Goal: Information Seeking & Learning: Learn about a topic

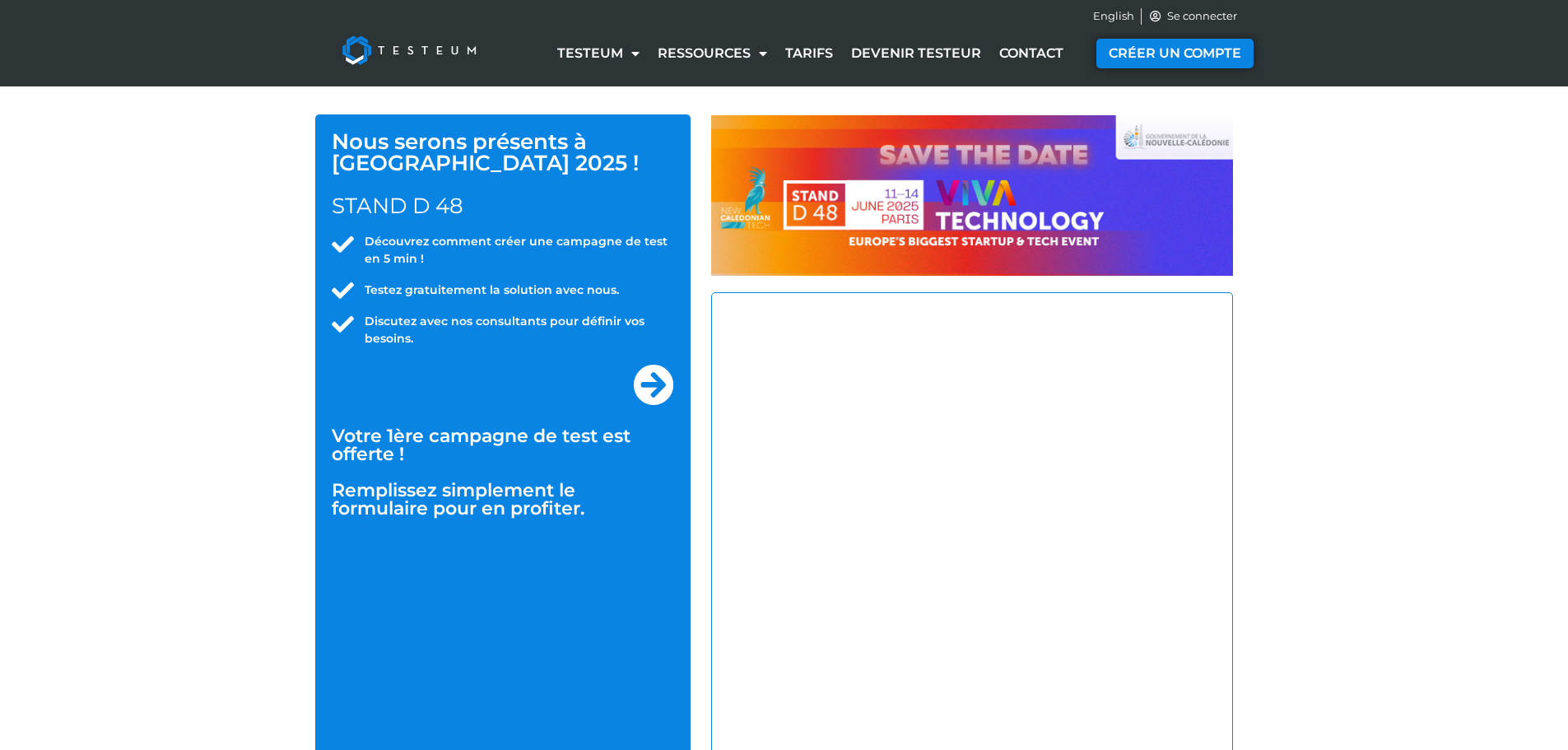
select select "NC"
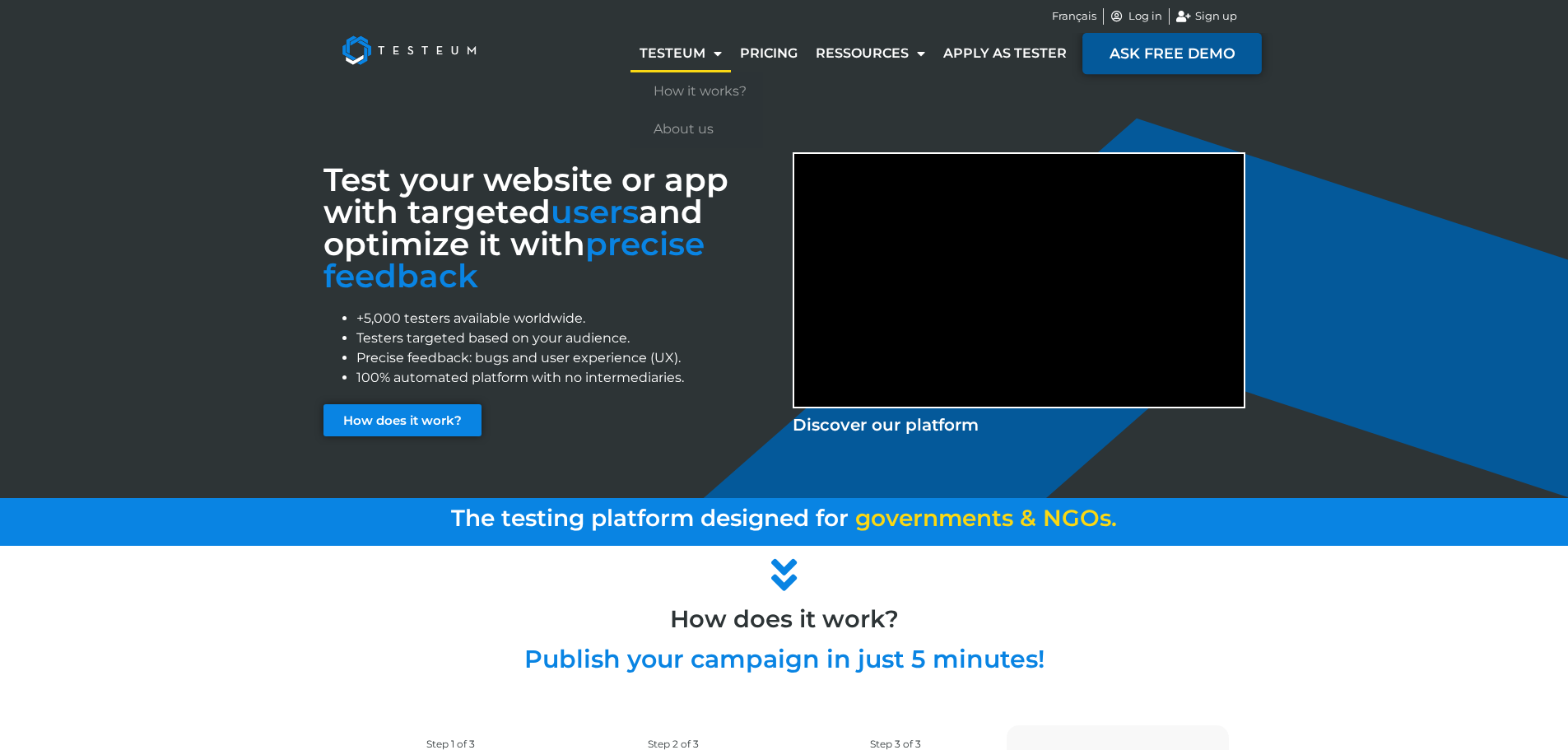
click at [1137, 56] on span "ASK FREE DEMO" at bounding box center [1172, 53] width 125 height 15
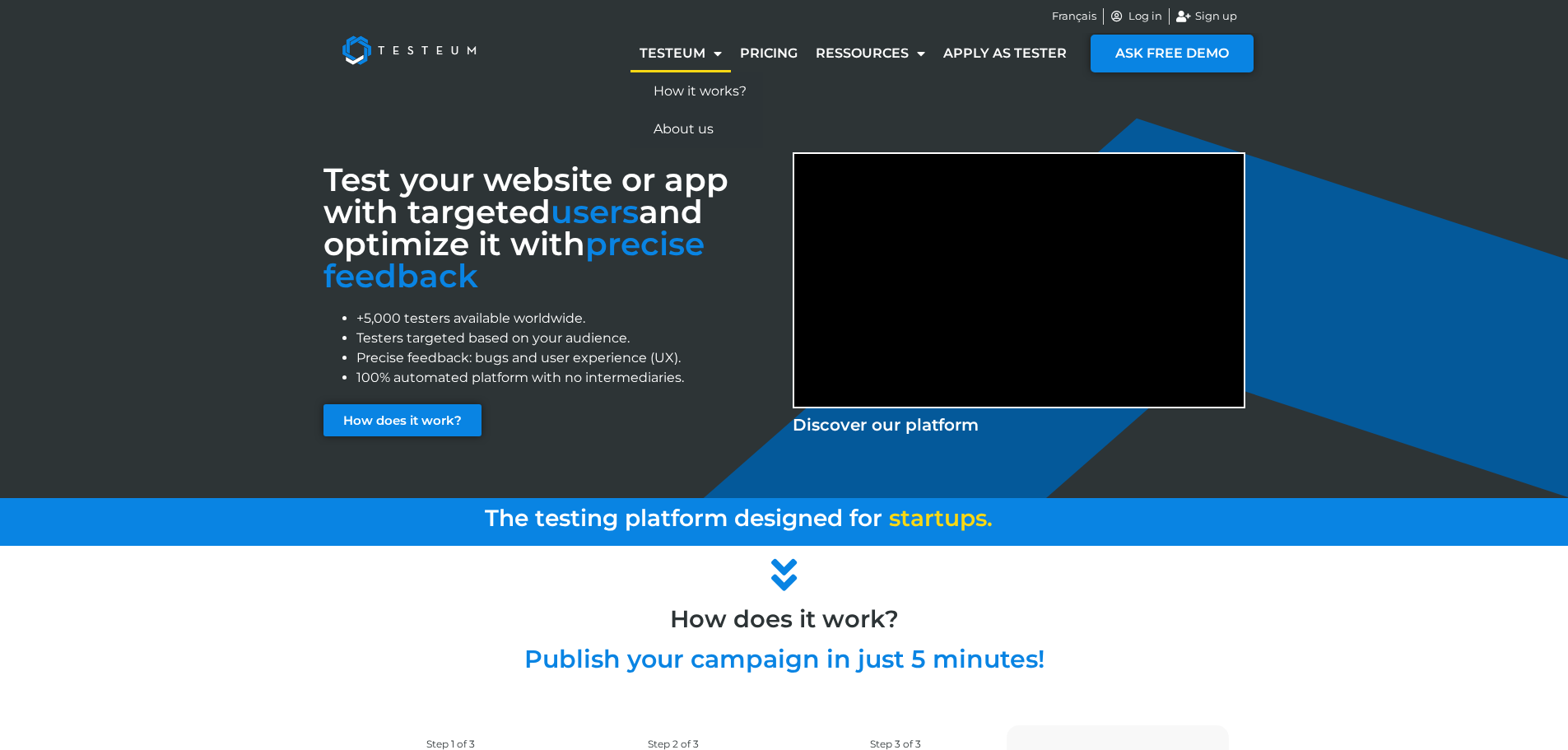
click at [717, 56] on span "Menu" at bounding box center [713, 54] width 17 height 30
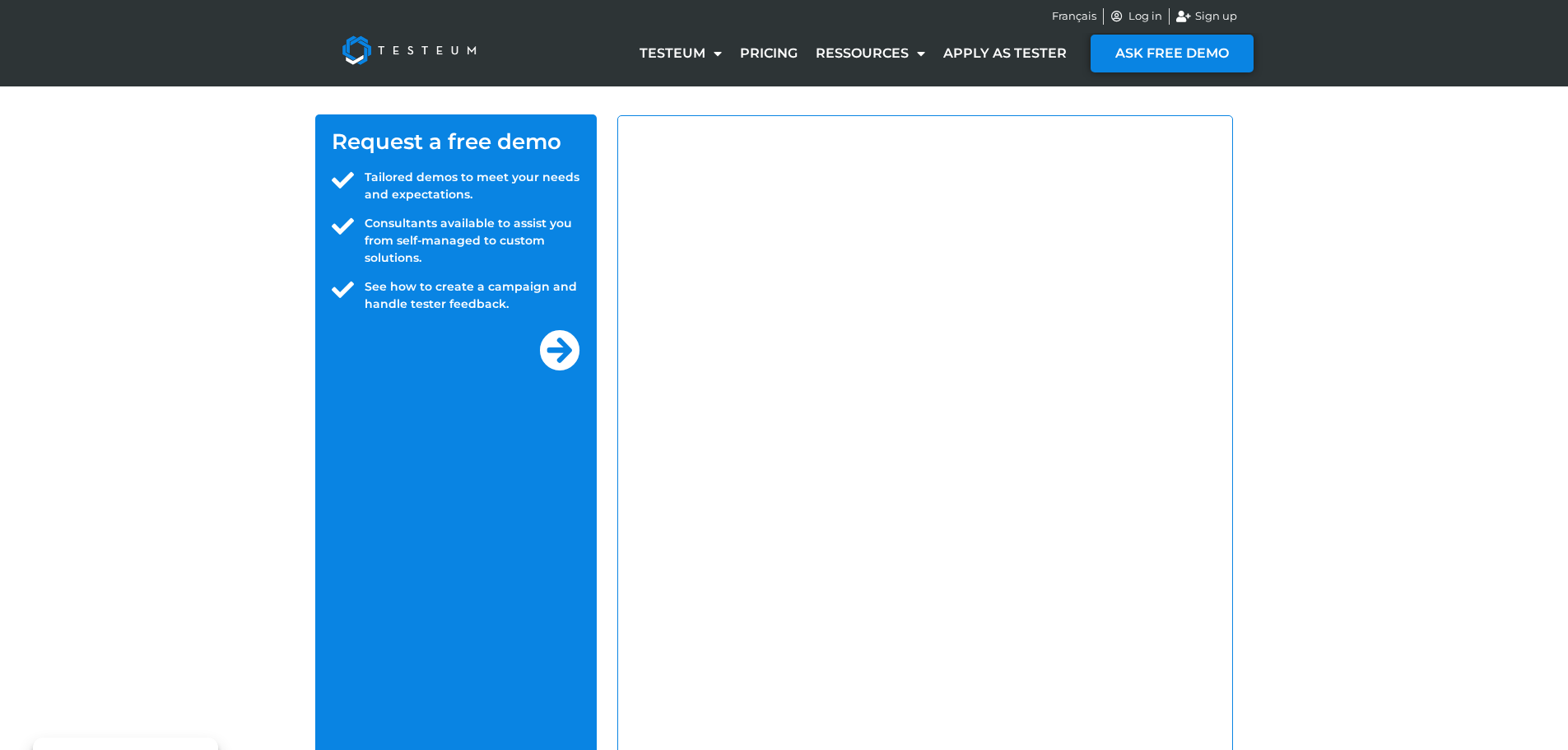
select select "NC"
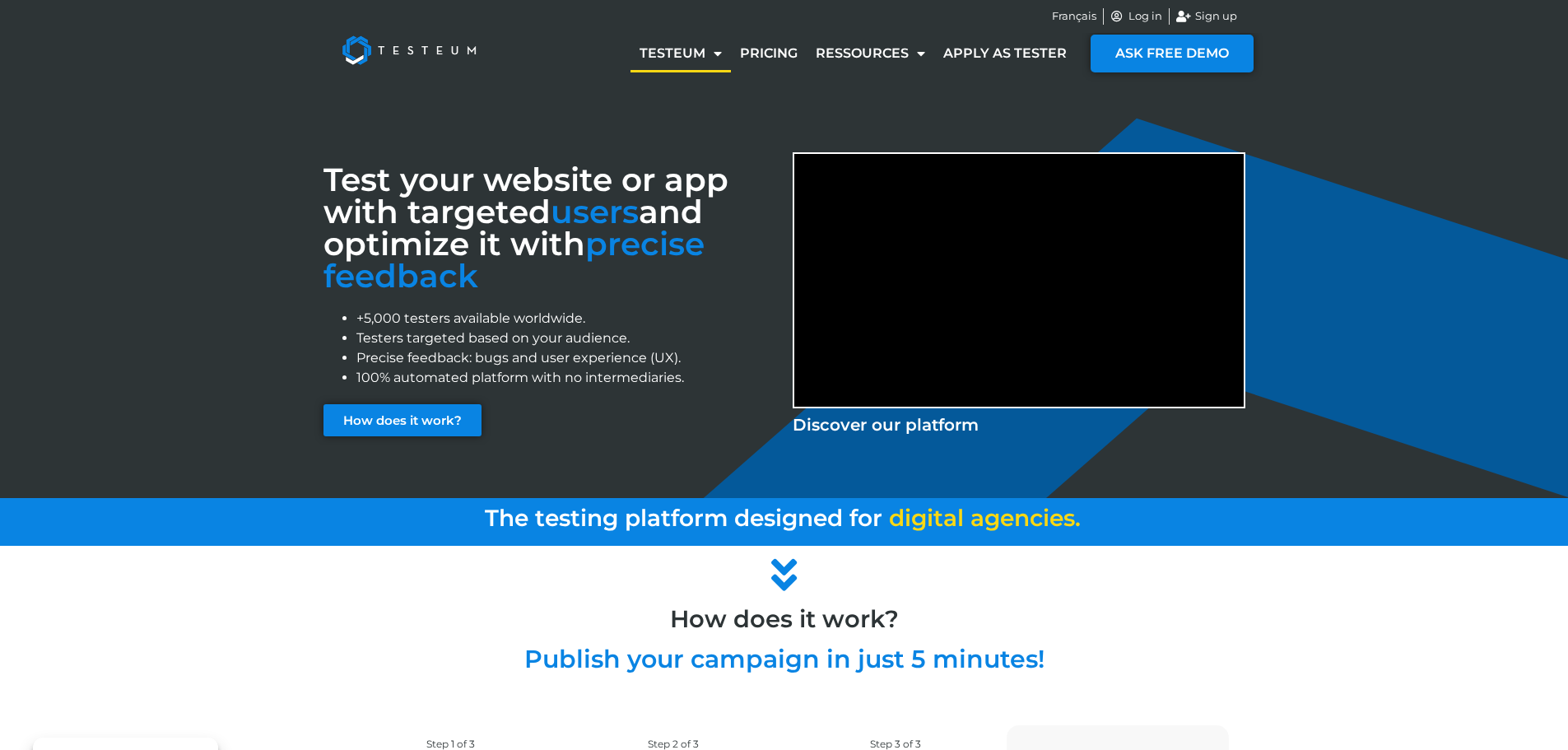
click at [717, 56] on span "Menu" at bounding box center [713, 54] width 17 height 30
click at [693, 128] on link "About us" at bounding box center [696, 129] width 132 height 38
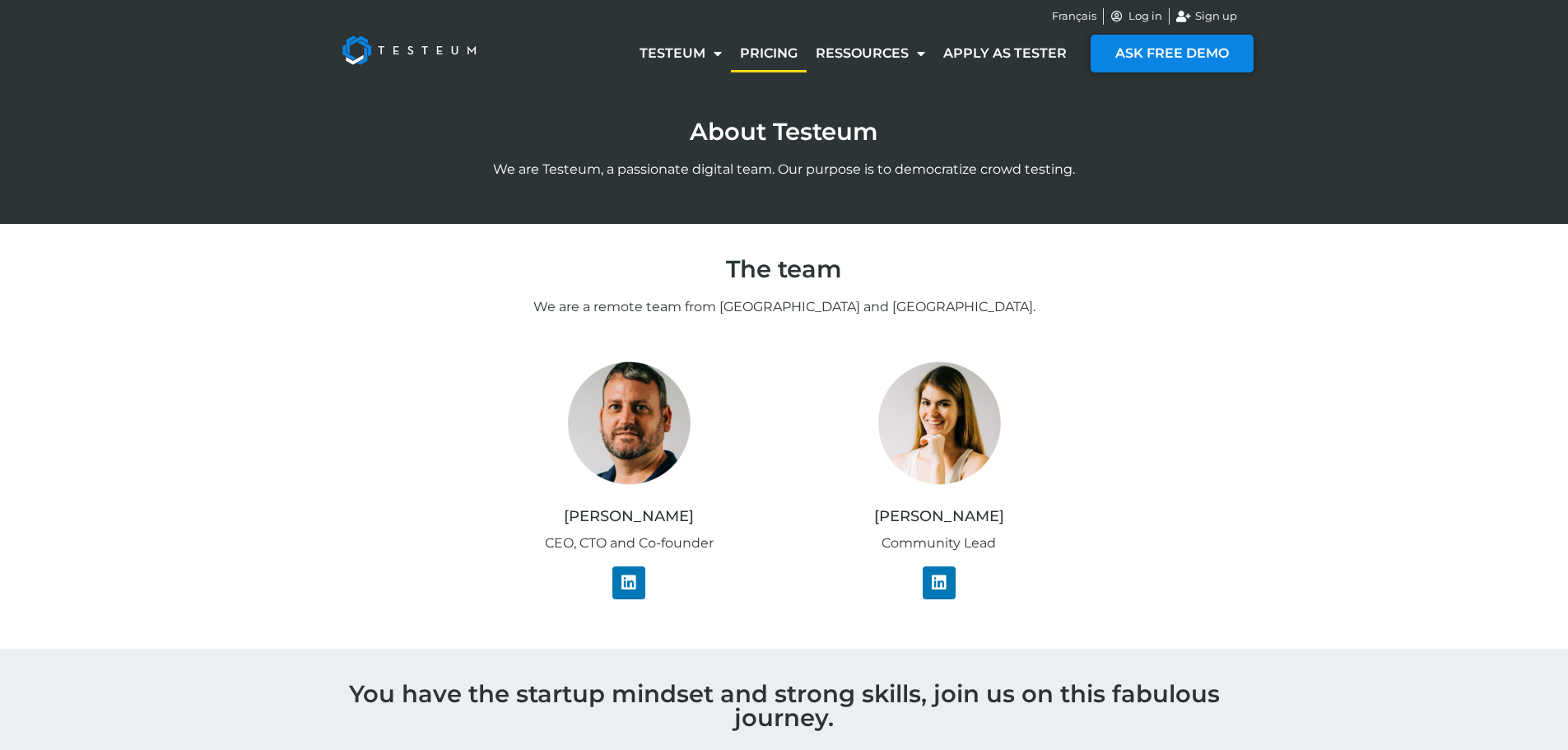
click at [796, 51] on link "Pricing" at bounding box center [769, 53] width 76 height 38
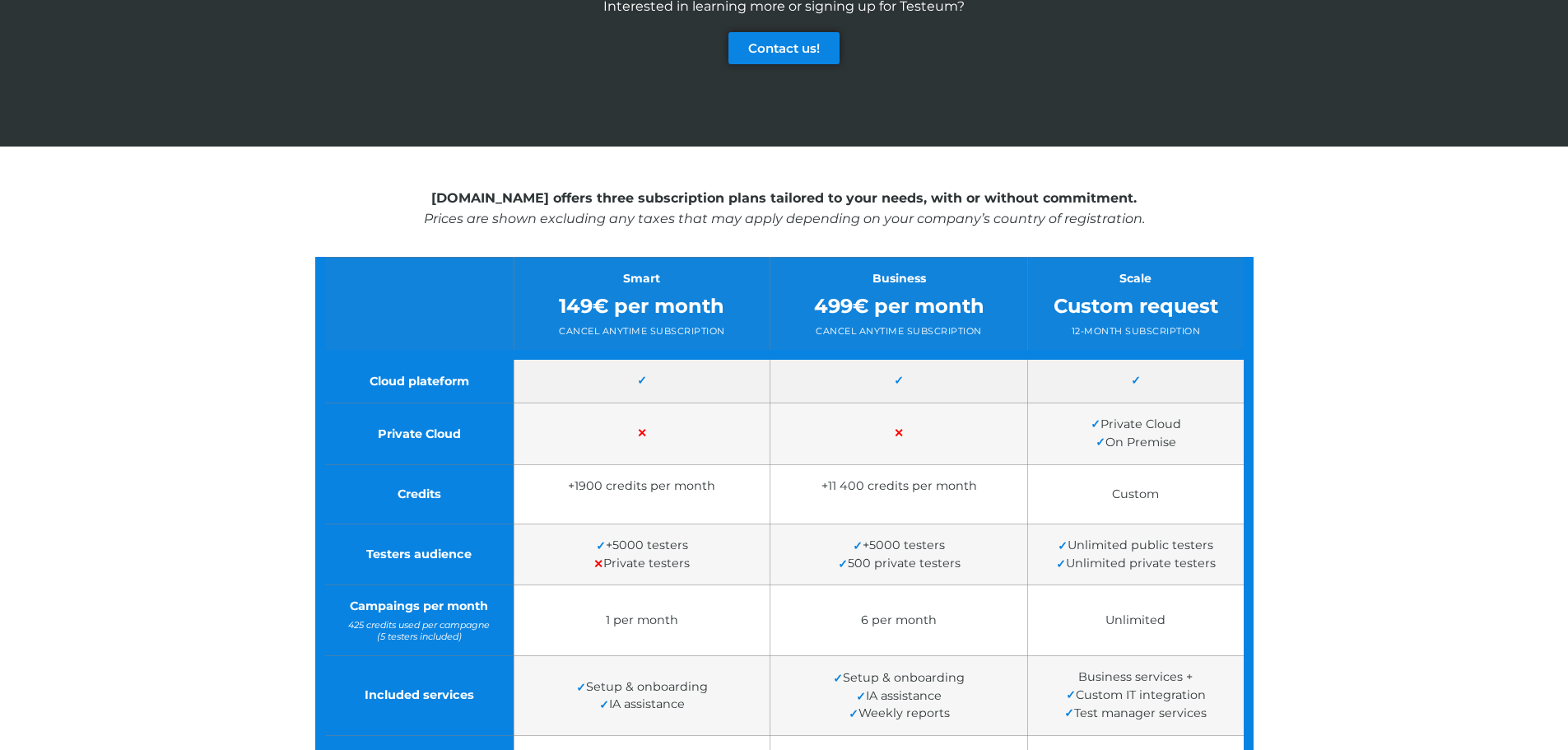
scroll to position [168, 0]
